Goal: Information Seeking & Learning: Compare options

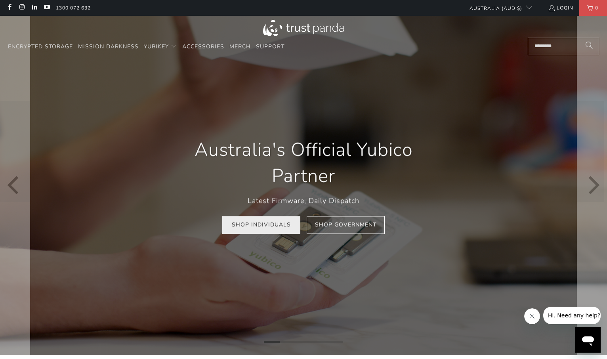
click at [251, 226] on link "Shop Individuals" at bounding box center [261, 225] width 78 height 18
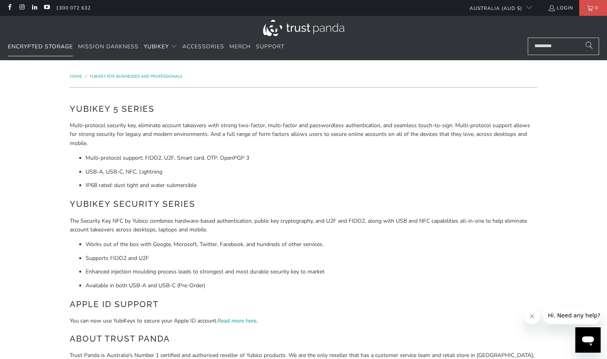
click at [26, 46] on span "Encrypted Storage" at bounding box center [40, 47] width 65 height 8
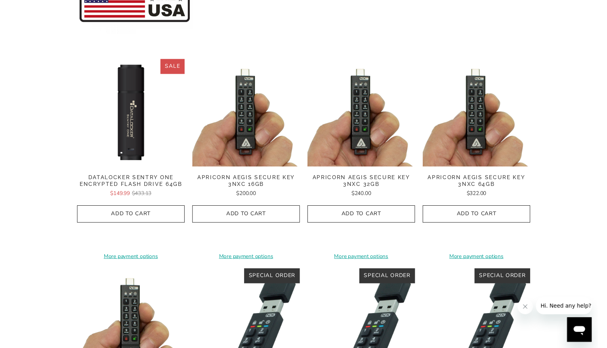
scroll to position [156, 0]
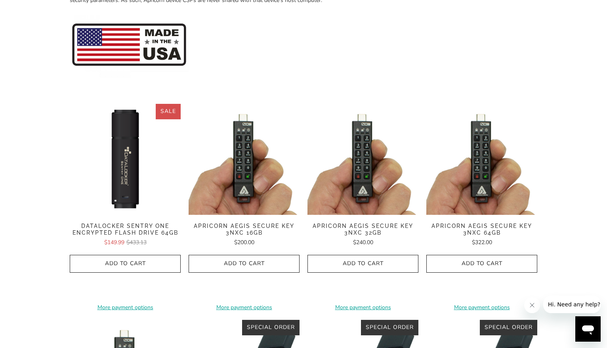
click at [245, 138] on img at bounding box center [243, 159] width 111 height 111
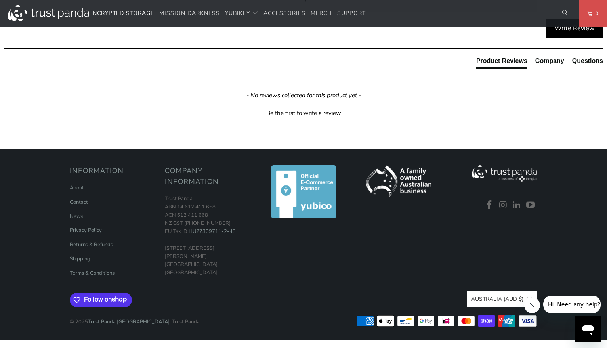
scroll to position [957, 0]
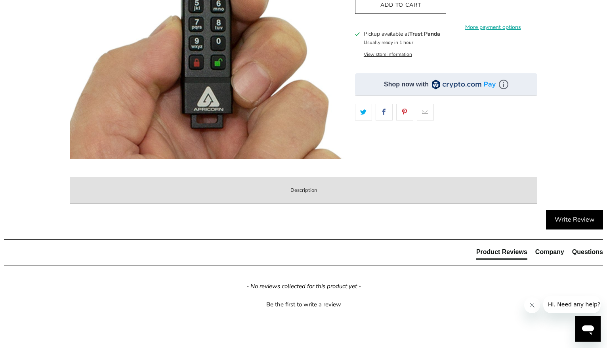
scroll to position [277, 0]
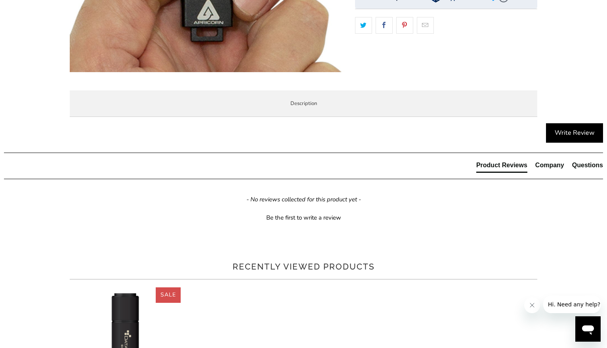
click at [0, 0] on span "Specifications" at bounding box center [0, 0] width 0 height 0
click at [0, 0] on span "Enterprise and Government" at bounding box center [0, 0] width 0 height 0
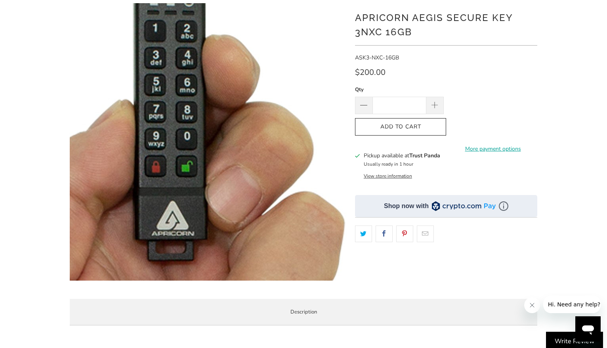
scroll to position [160, 0]
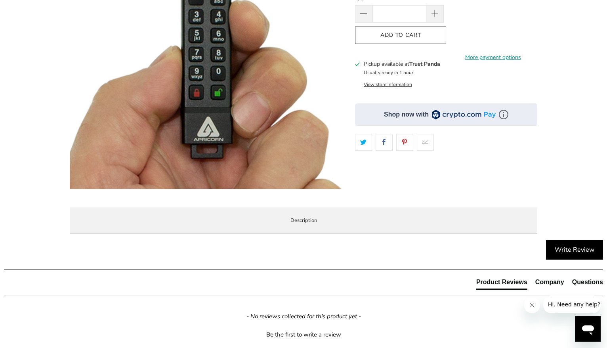
click at [0, 0] on span "Local Service & Support" at bounding box center [0, 0] width 0 height 0
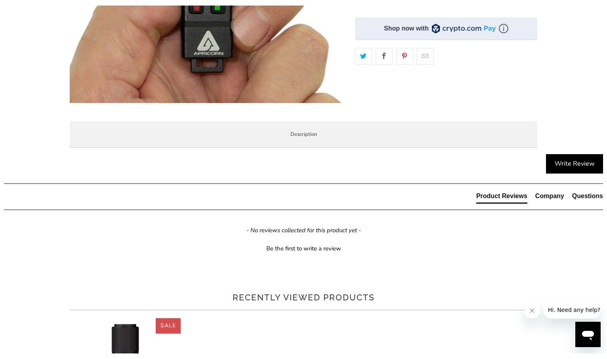
scroll to position [336, 0]
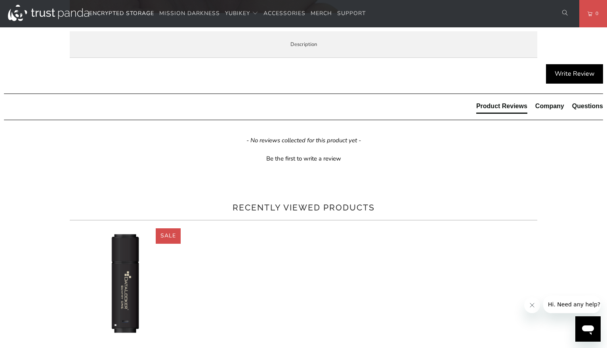
click at [0, 0] on span "Aegis Secure 3NXC User Manual" at bounding box center [0, 0] width 0 height 0
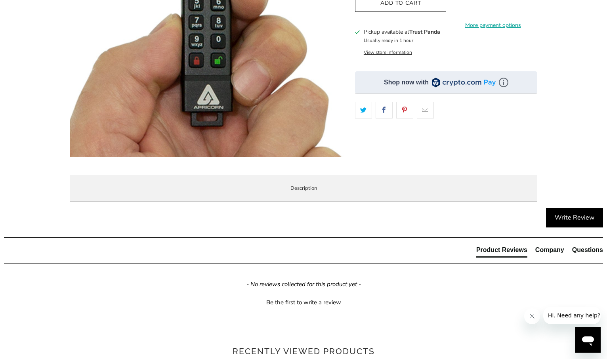
scroll to position [0, 0]
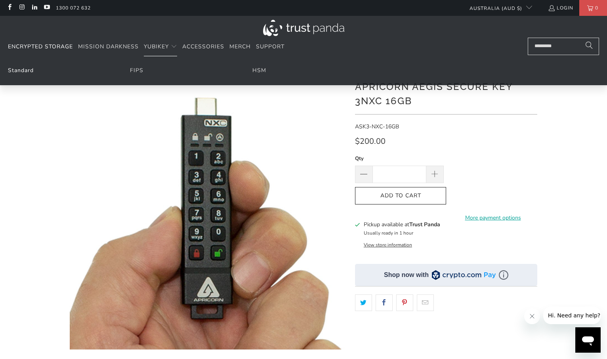
click at [26, 69] on link "Standard" at bounding box center [21, 71] width 26 height 8
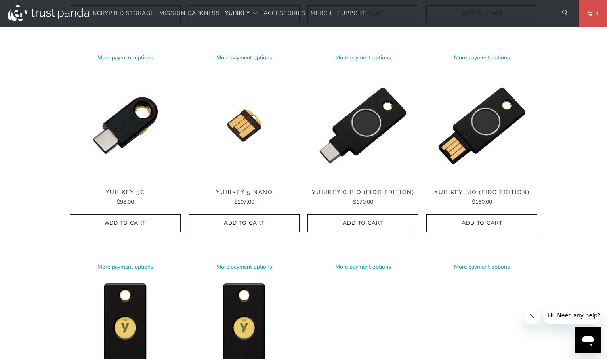
scroll to position [619, 0]
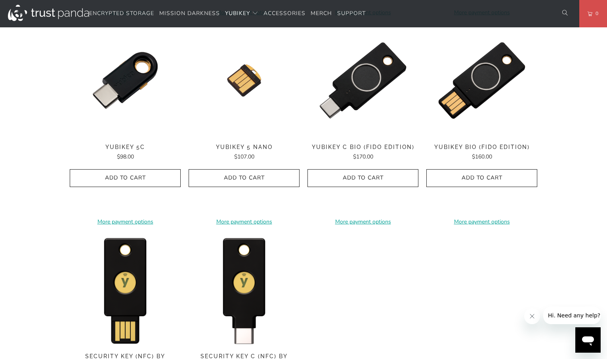
click at [366, 144] on span "YubiKey C Bio (FIDO Edition)" at bounding box center [362, 147] width 111 height 7
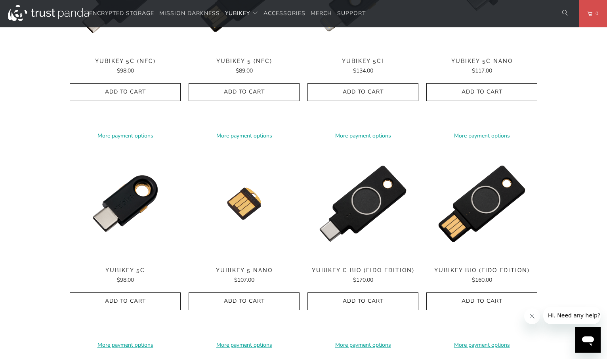
scroll to position [356, 0]
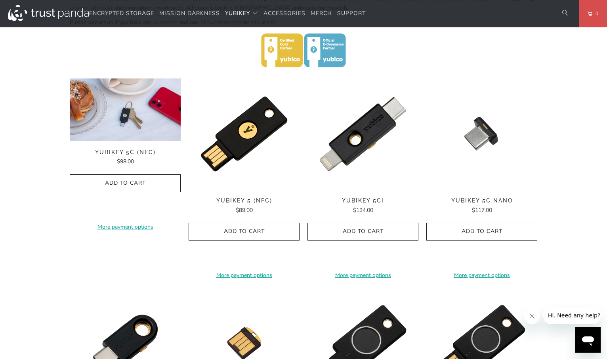
click at [129, 97] on img at bounding box center [125, 109] width 111 height 63
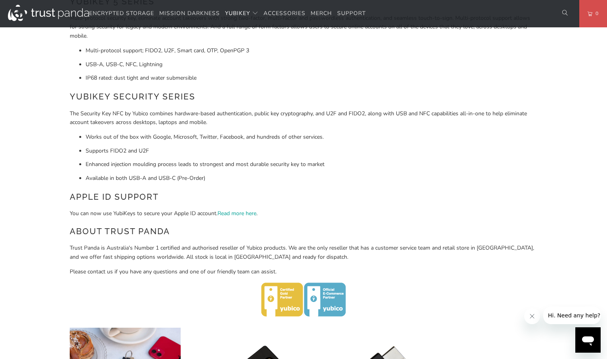
scroll to position [0, 0]
